Goal: Check status: Check status

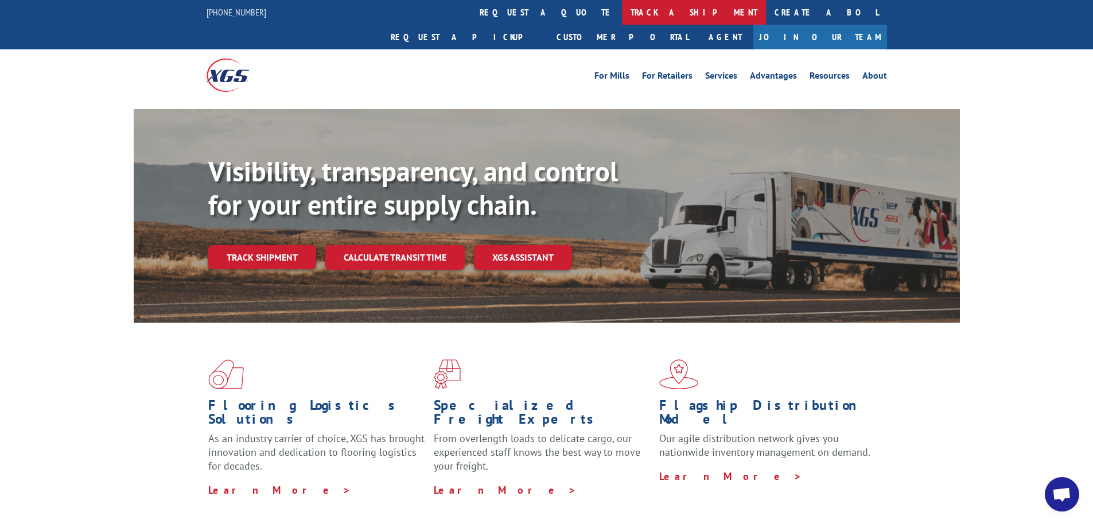
click at [622, 13] on link "track a shipment" at bounding box center [694, 12] width 144 height 25
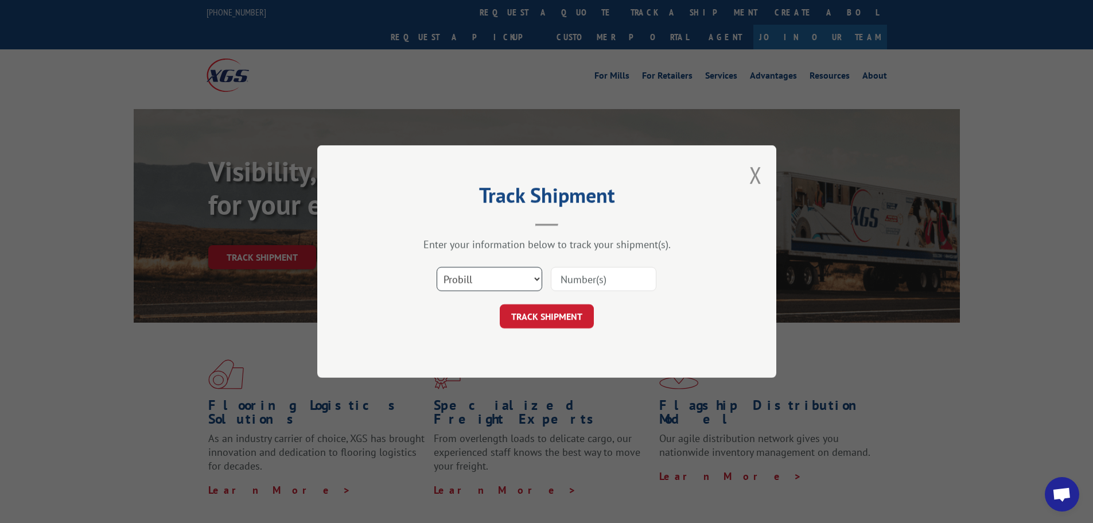
click at [518, 285] on select "Select category... Probill BOL PO" at bounding box center [490, 279] width 106 height 24
select select "po"
click at [437, 267] on select "Select category... Probill BOL PO" at bounding box center [490, 279] width 106 height 24
click at [579, 275] on input at bounding box center [604, 279] width 106 height 24
type input "1044"
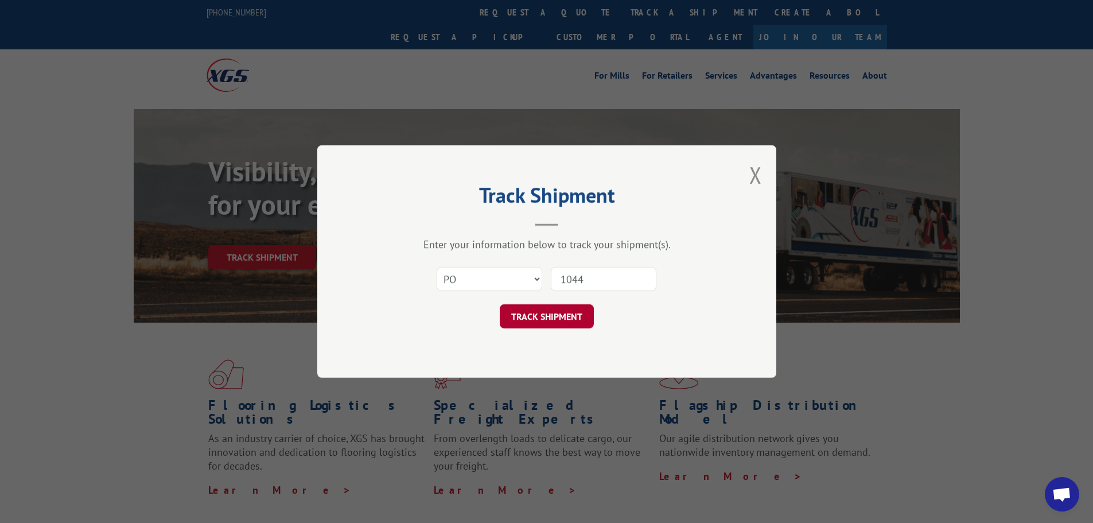
click at [547, 322] on button "TRACK SHIPMENT" at bounding box center [547, 316] width 94 height 24
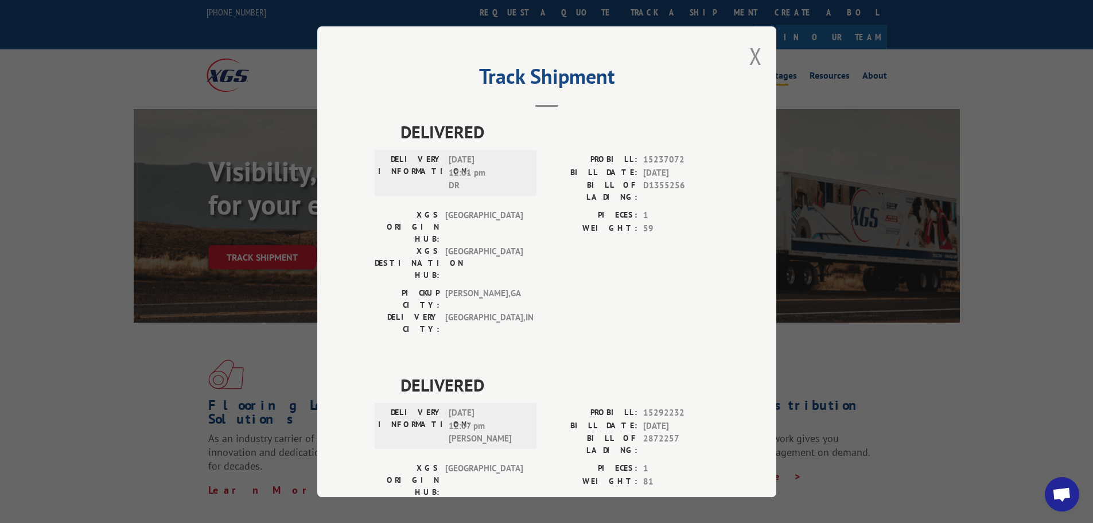
click at [749, 53] on button "Close modal" at bounding box center [755, 56] width 13 height 30
